Goal: Find specific page/section: Find specific page/section

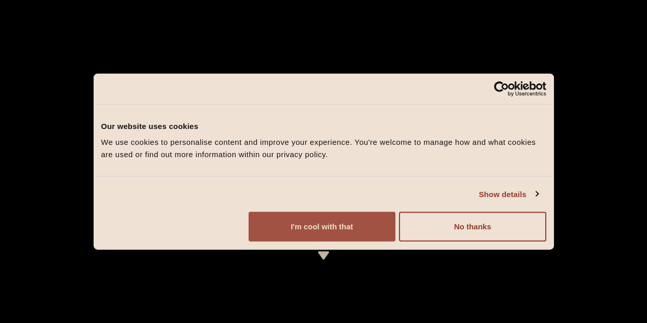
click at [395, 241] on button "I'm cool with that" at bounding box center [321, 227] width 147 height 30
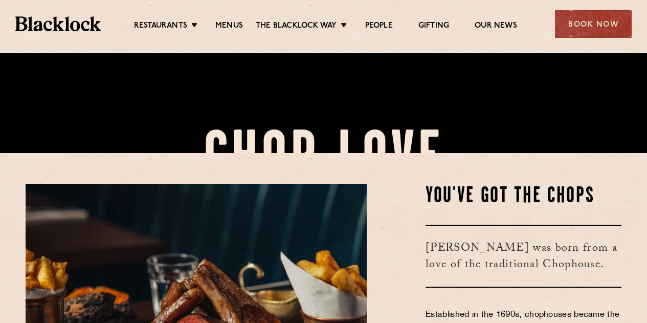
scroll to position [256, 0]
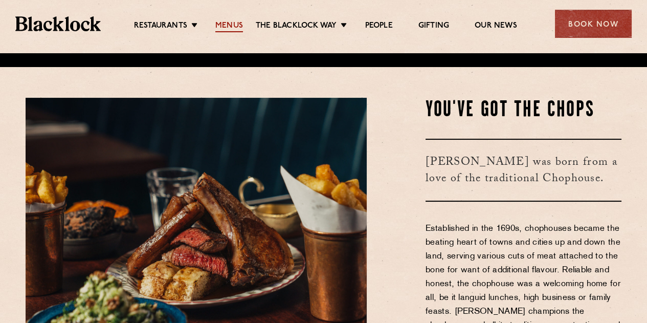
click at [221, 25] on link "Menus" at bounding box center [229, 26] width 28 height 11
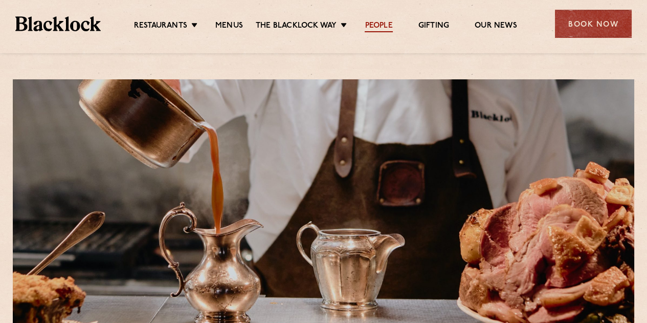
click at [374, 28] on link "People" at bounding box center [378, 26] width 28 height 11
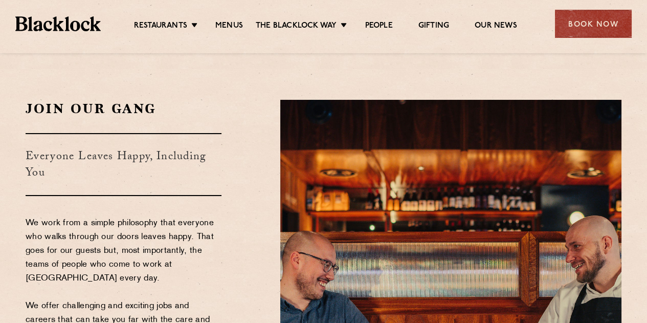
scroll to position [562, 0]
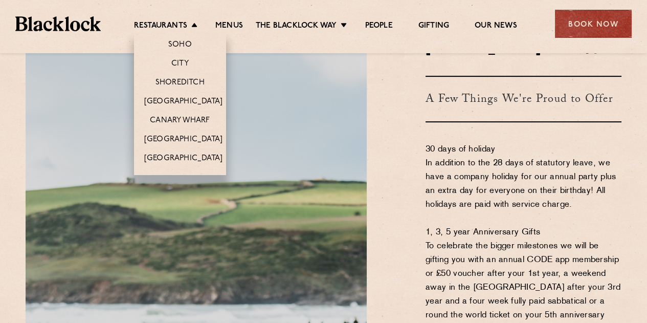
click at [171, 38] on li "Soho" at bounding box center [180, 42] width 92 height 21
click at [171, 43] on link "Soho" at bounding box center [180, 45] width 24 height 11
